Goal: Information Seeking & Learning: Learn about a topic

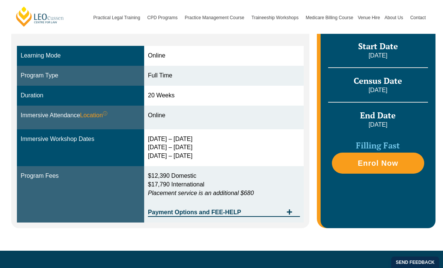
scroll to position [205, 0]
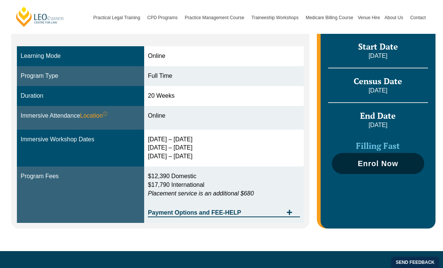
click at [381, 165] on span "Enrol Now" at bounding box center [378, 164] width 41 height 8
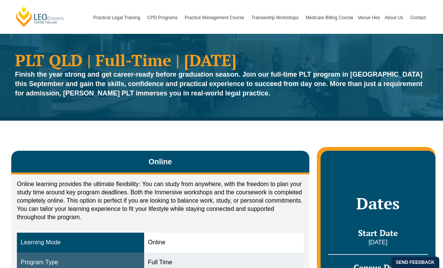
scroll to position [0, 0]
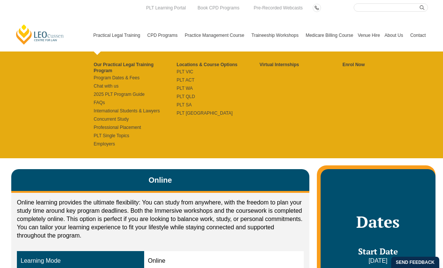
click at [91, 106] on div "Our Practical Legal Training Program Program Dates & Fees Chat with us 2025 PLT…" at bounding box center [259, 104] width 337 height 107
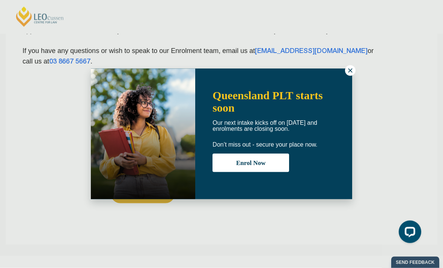
scroll to position [182, 0]
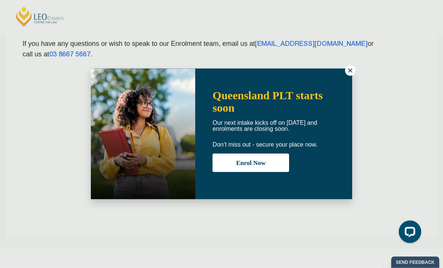
click at [347, 72] on icon at bounding box center [350, 70] width 7 height 7
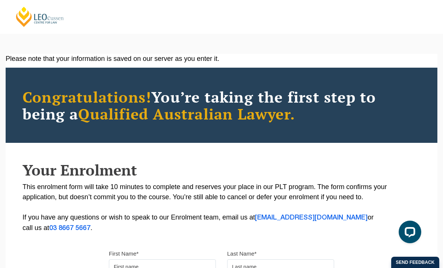
scroll to position [0, 0]
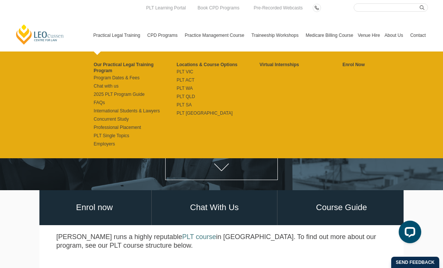
click at [126, 21] on link "Practical Legal Training" at bounding box center [118, 35] width 54 height 32
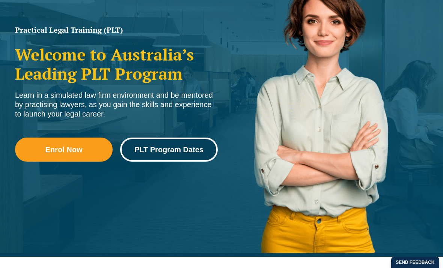
click at [186, 152] on span "PLT Program Dates" at bounding box center [168, 150] width 69 height 8
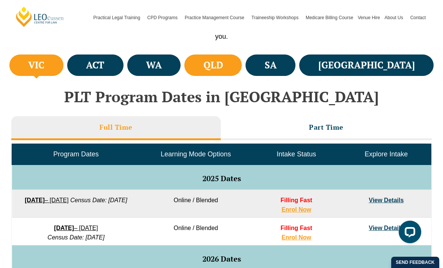
click at [223, 67] on h4 "QLD" at bounding box center [213, 65] width 20 height 12
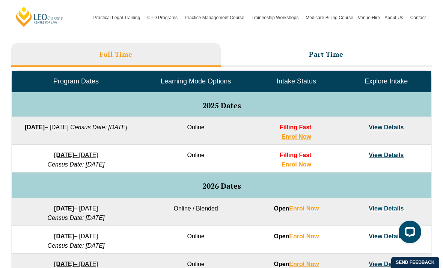
scroll to position [314, 0]
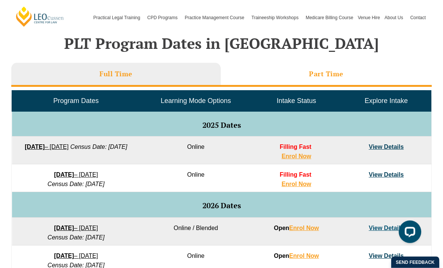
click at [329, 72] on h3 "Part Time" at bounding box center [326, 74] width 35 height 9
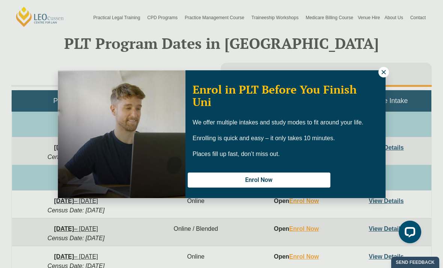
click at [381, 75] on icon at bounding box center [383, 72] width 7 height 7
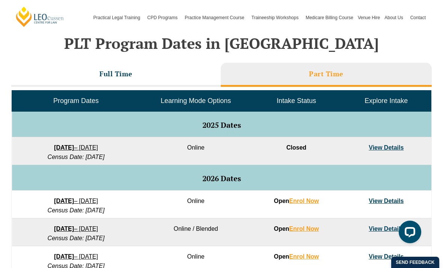
click at [388, 201] on link "View Details" at bounding box center [386, 200] width 35 height 6
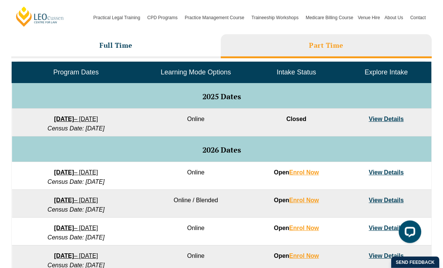
scroll to position [297, 0]
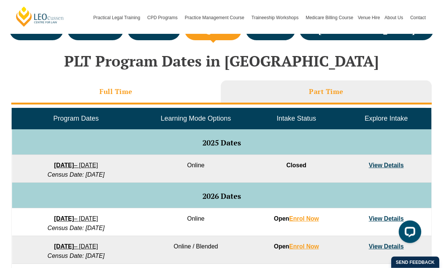
click at [113, 89] on h3 "Full Time" at bounding box center [115, 91] width 33 height 9
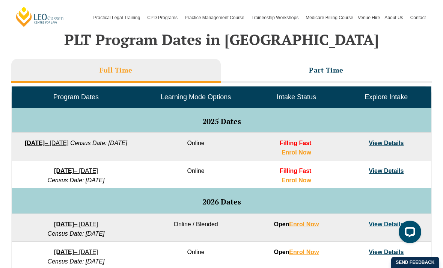
scroll to position [317, 0]
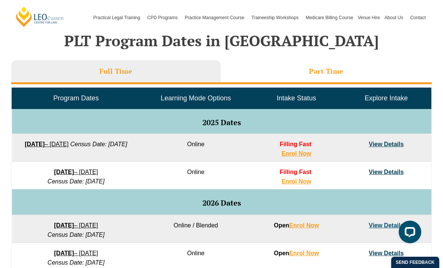
click at [327, 70] on h3 "Part Time" at bounding box center [326, 71] width 35 height 9
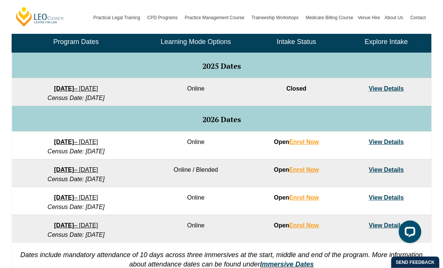
scroll to position [378, 0]
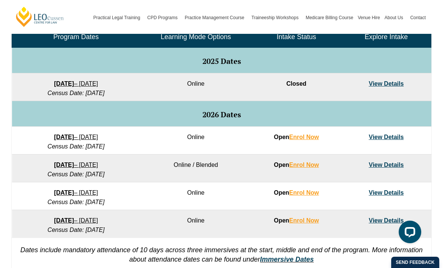
click at [390, 164] on link "View Details" at bounding box center [386, 164] width 35 height 6
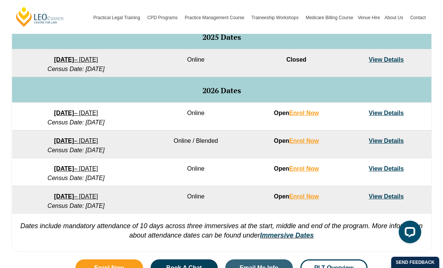
click at [393, 116] on link "View Details" at bounding box center [386, 113] width 35 height 6
click at [386, 143] on link "View Details" at bounding box center [386, 140] width 35 height 6
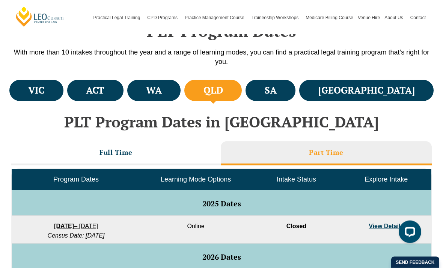
scroll to position [247, 0]
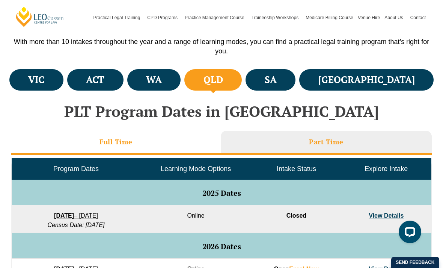
click at [116, 138] on h3 "Full Time" at bounding box center [115, 141] width 33 height 9
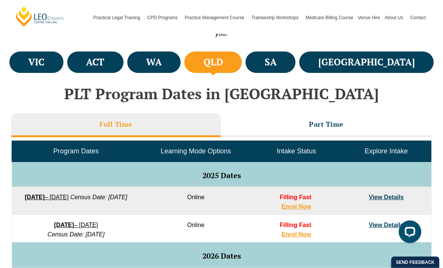
scroll to position [295, 0]
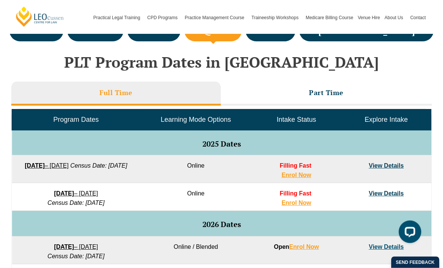
click at [380, 167] on link "View Details" at bounding box center [386, 166] width 35 height 6
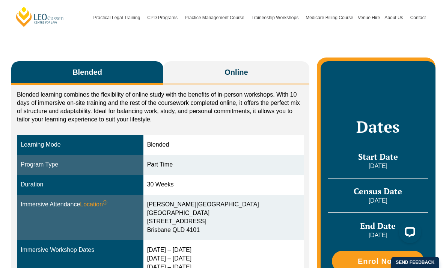
scroll to position [93, 0]
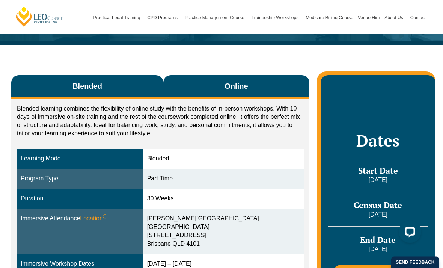
click at [229, 85] on span "Online" at bounding box center [236, 86] width 23 height 11
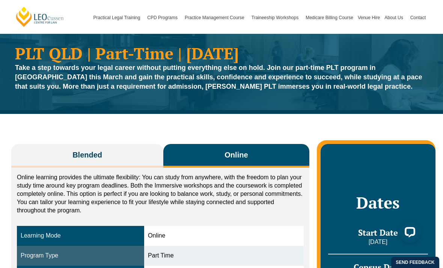
scroll to position [0, 0]
